Goal: Check status

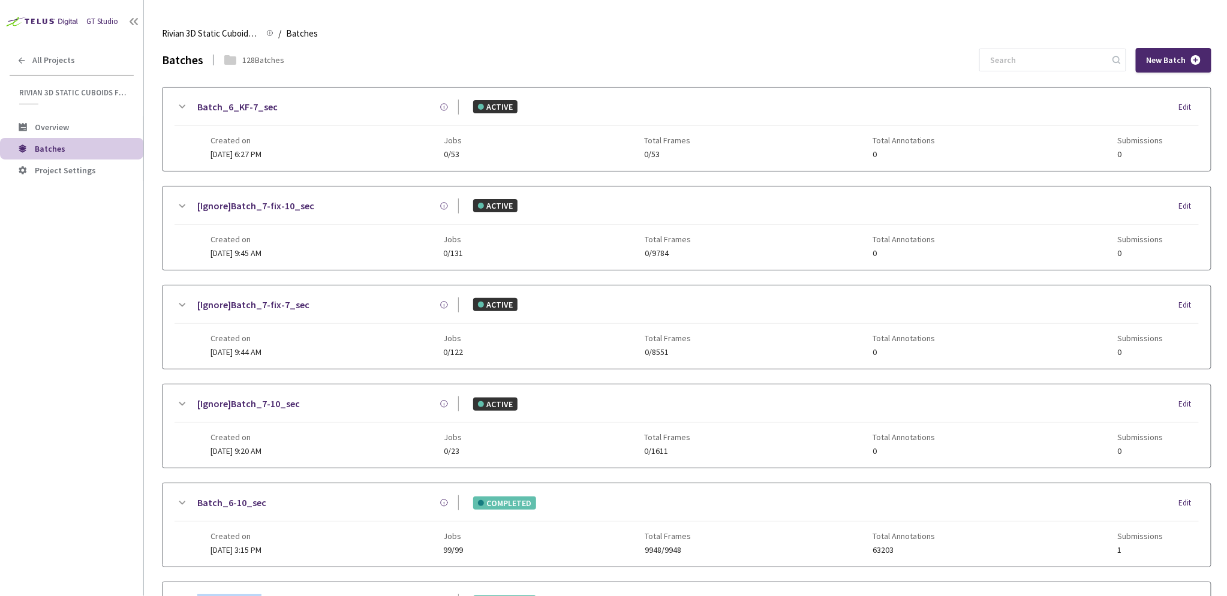
scroll to position [365, 0]
